Goal: Navigation & Orientation: Find specific page/section

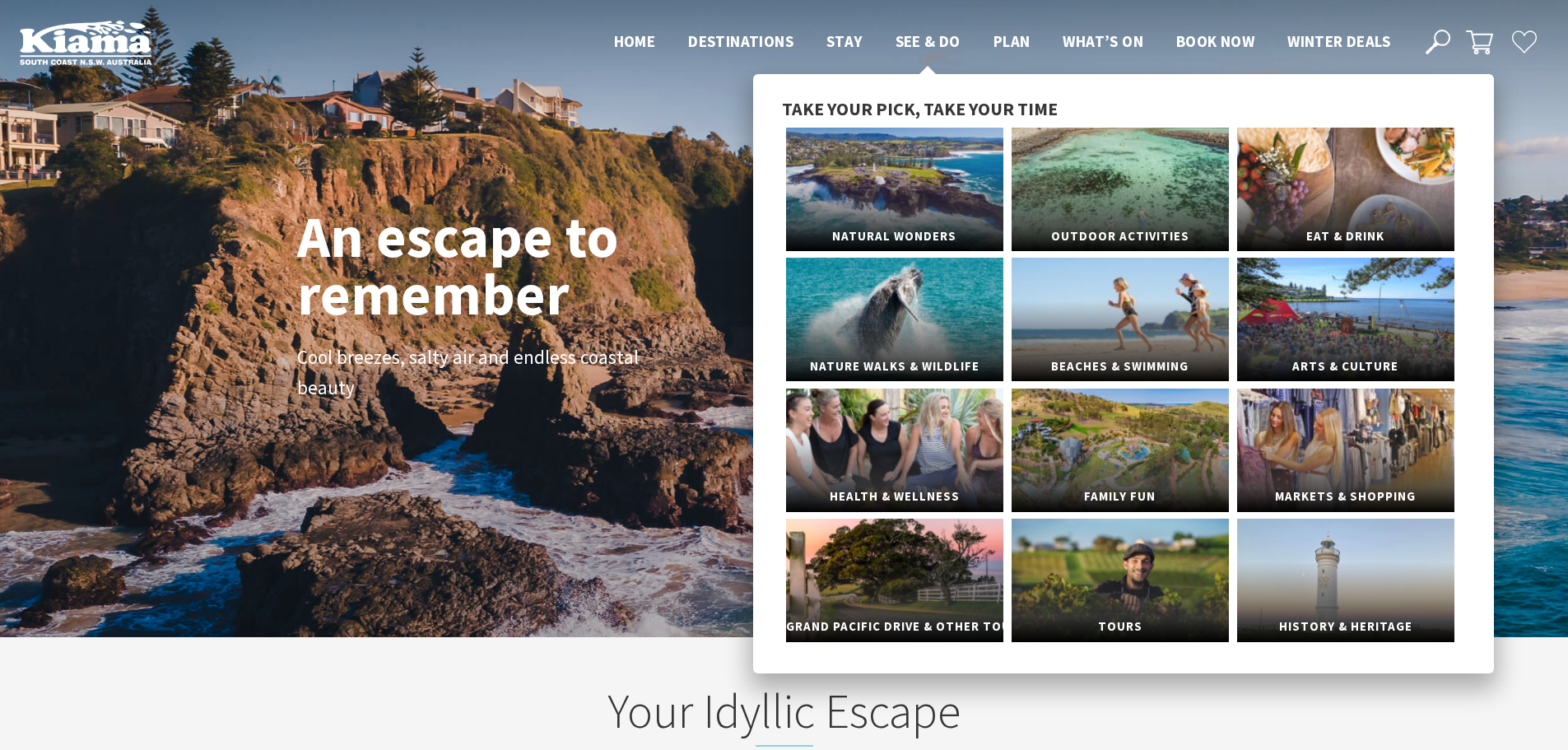
click at [908, 42] on span "See & Do" at bounding box center [928, 41] width 65 height 20
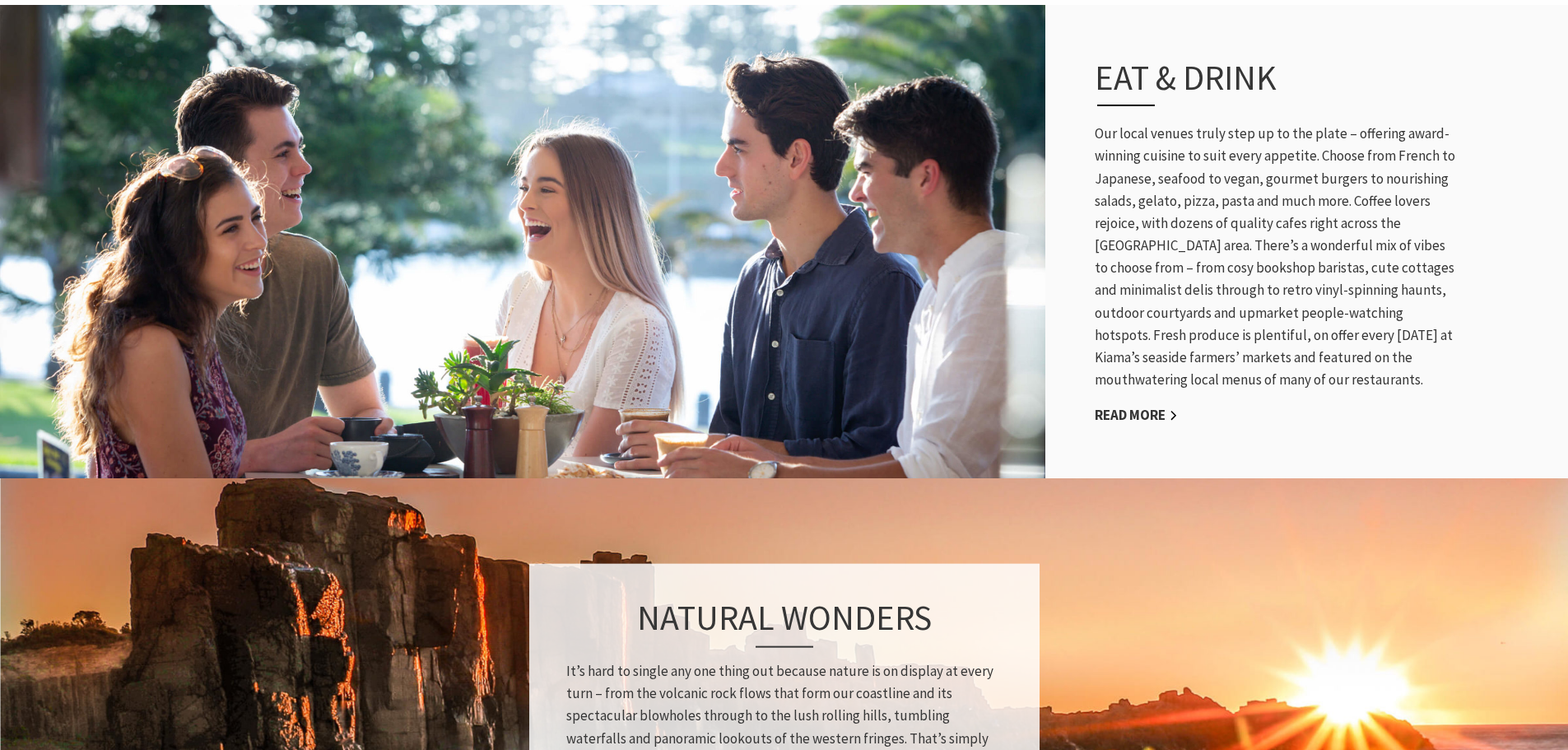
scroll to position [823, 0]
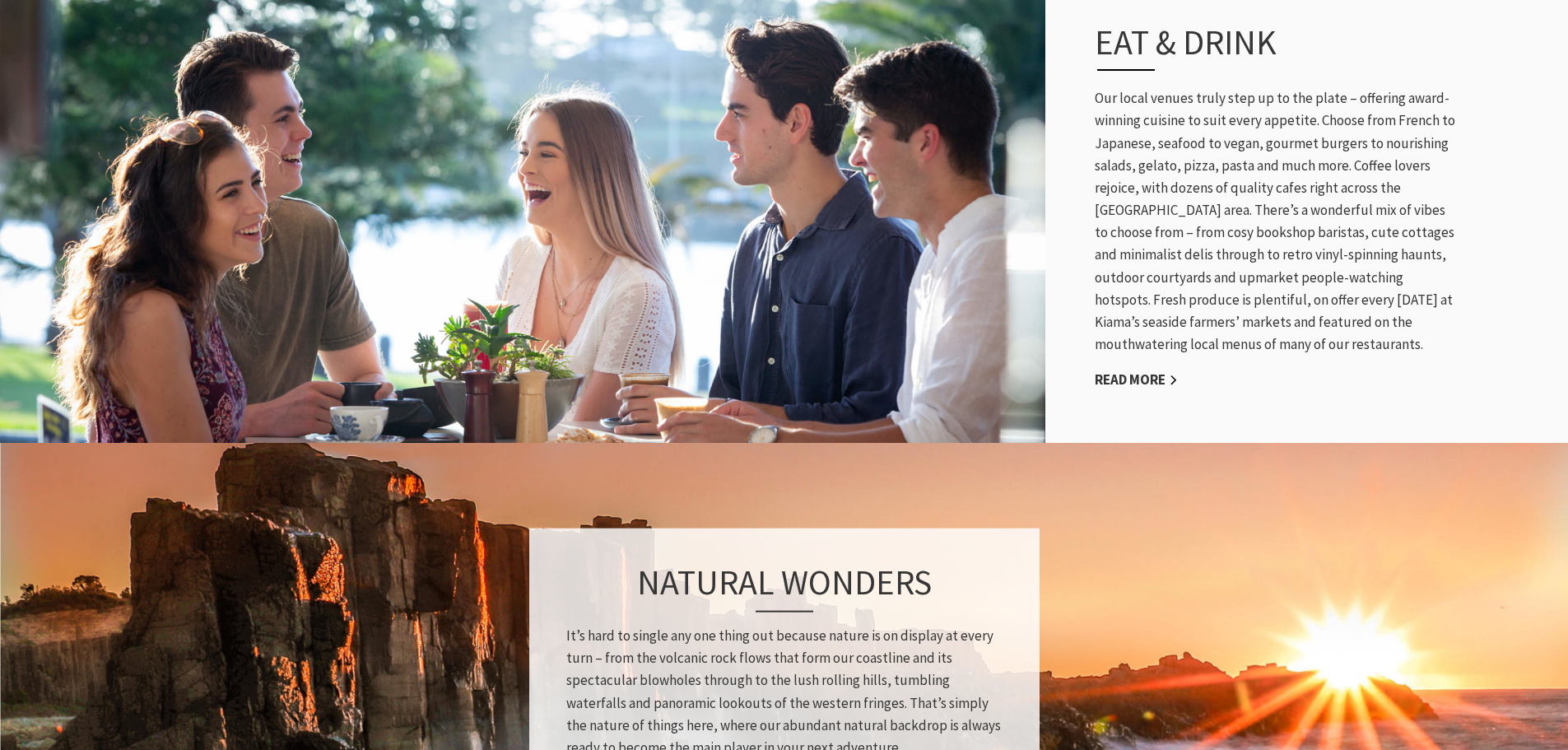
click at [1162, 369] on div "Eat & Drink Our local venues truly step up to the plate – offering award-winnin…" at bounding box center [1276, 206] width 395 height 436
